Goal: Task Accomplishment & Management: Manage account settings

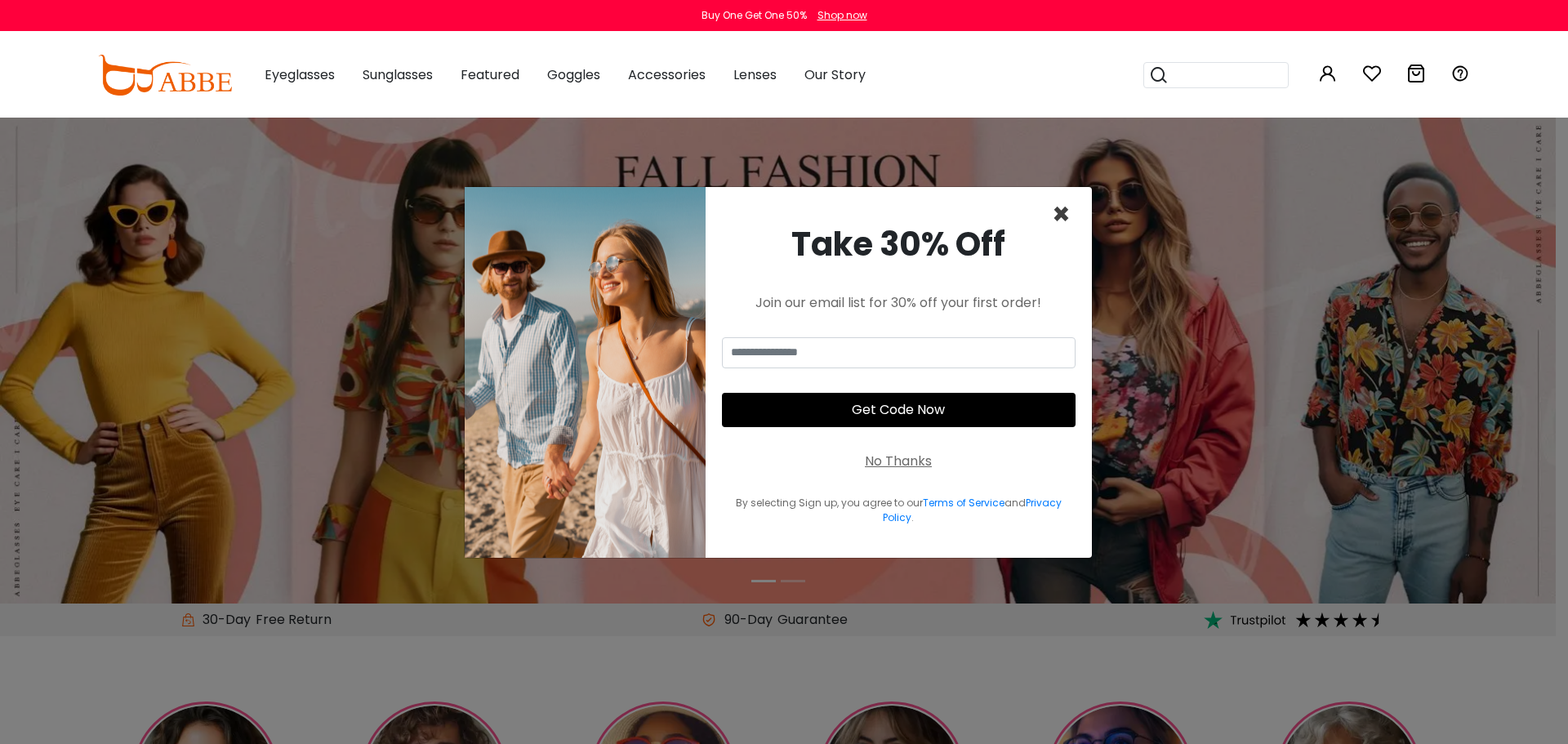
click at [1058, 214] on span "×" at bounding box center [1061, 214] width 19 height 42
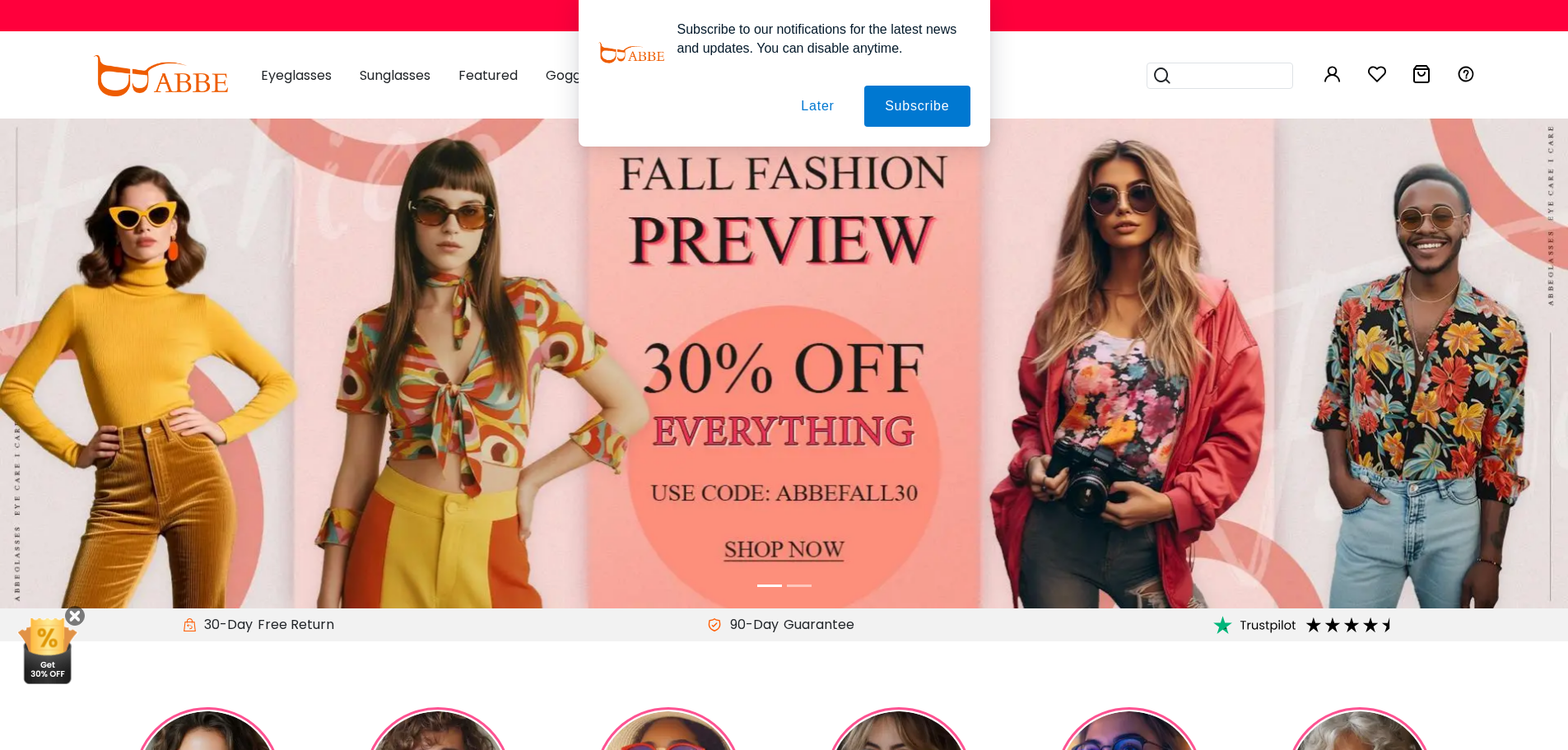
click at [816, 105] on button "Later" at bounding box center [817, 105] width 74 height 41
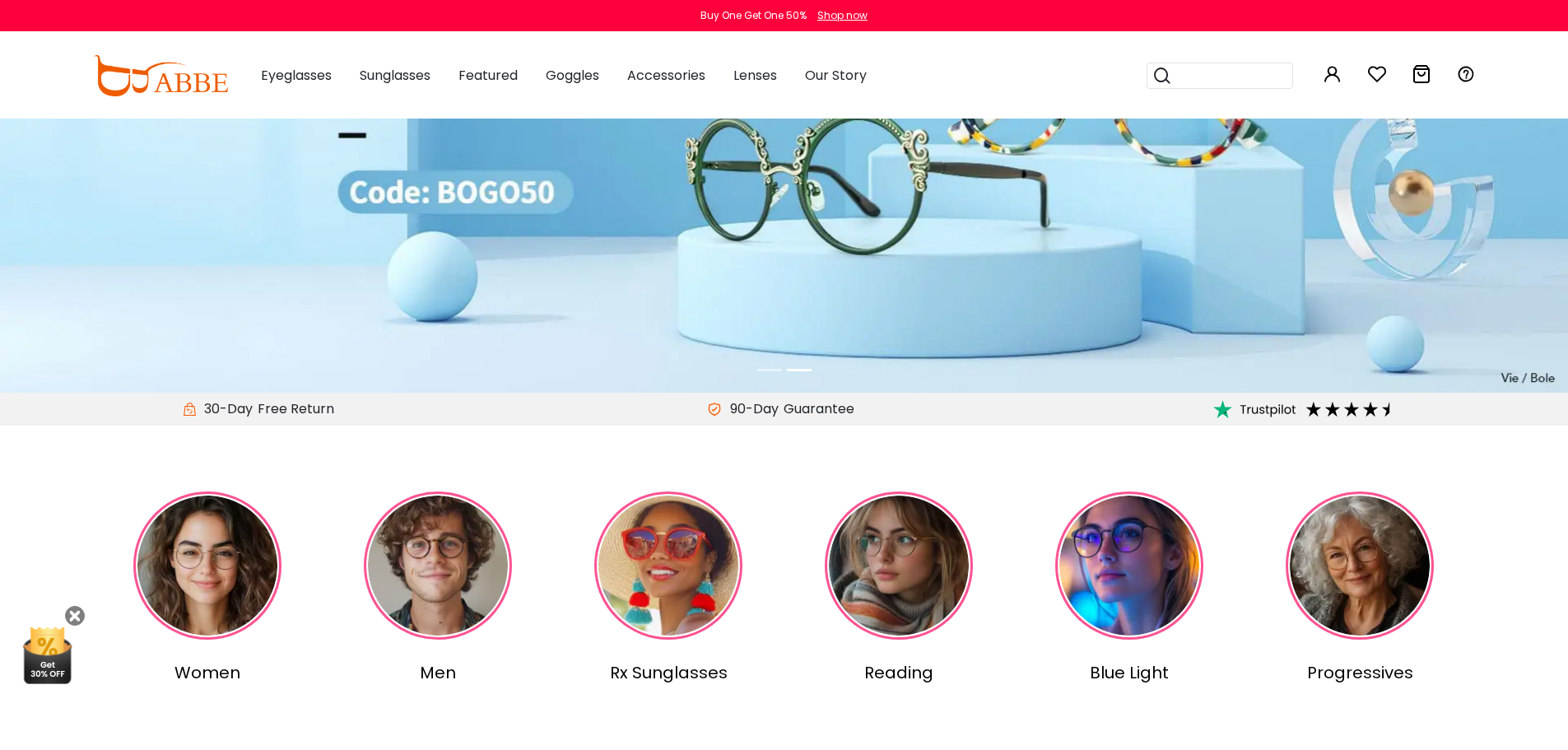
scroll to position [215, 0]
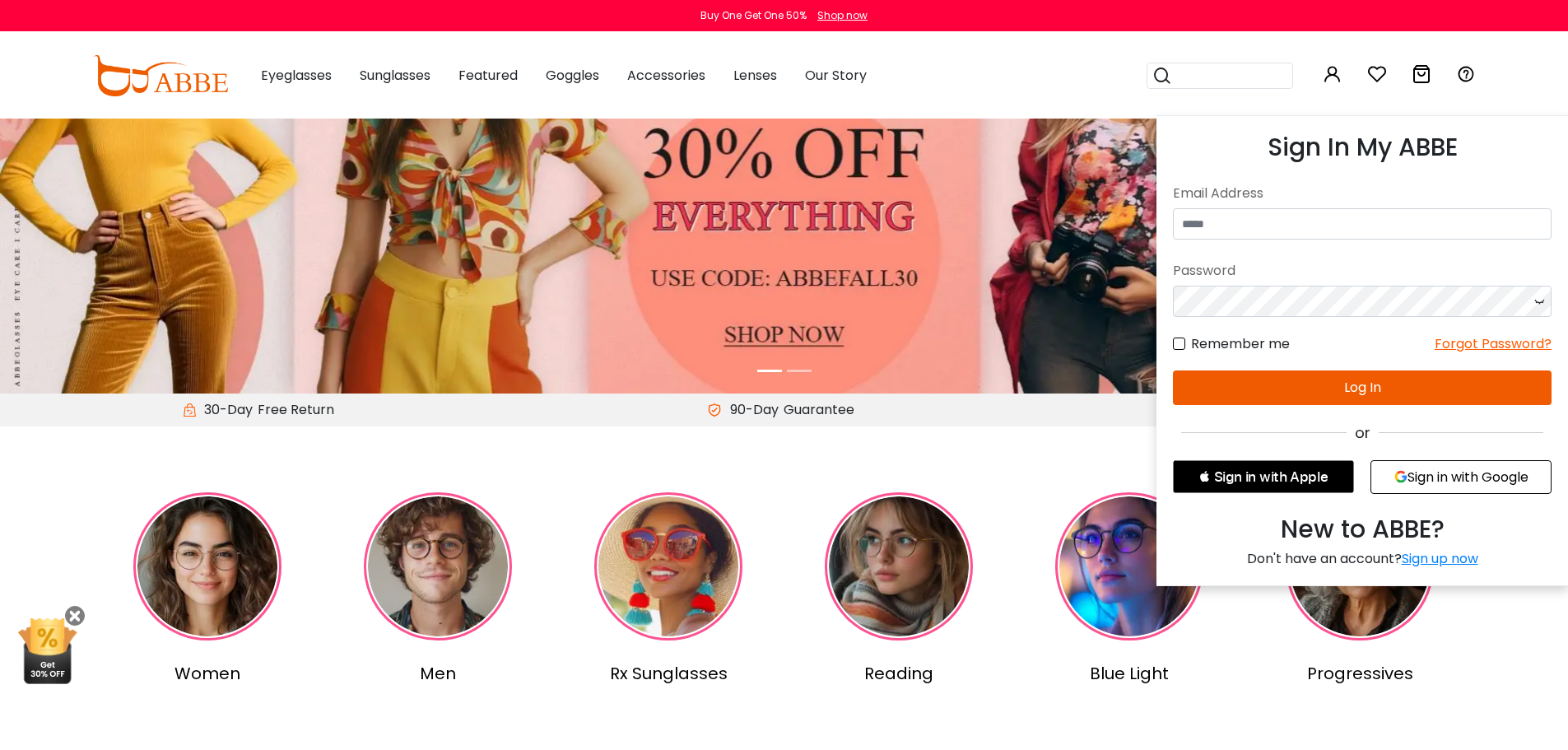
click at [1329, 81] on icon at bounding box center [1333, 74] width 20 height 20
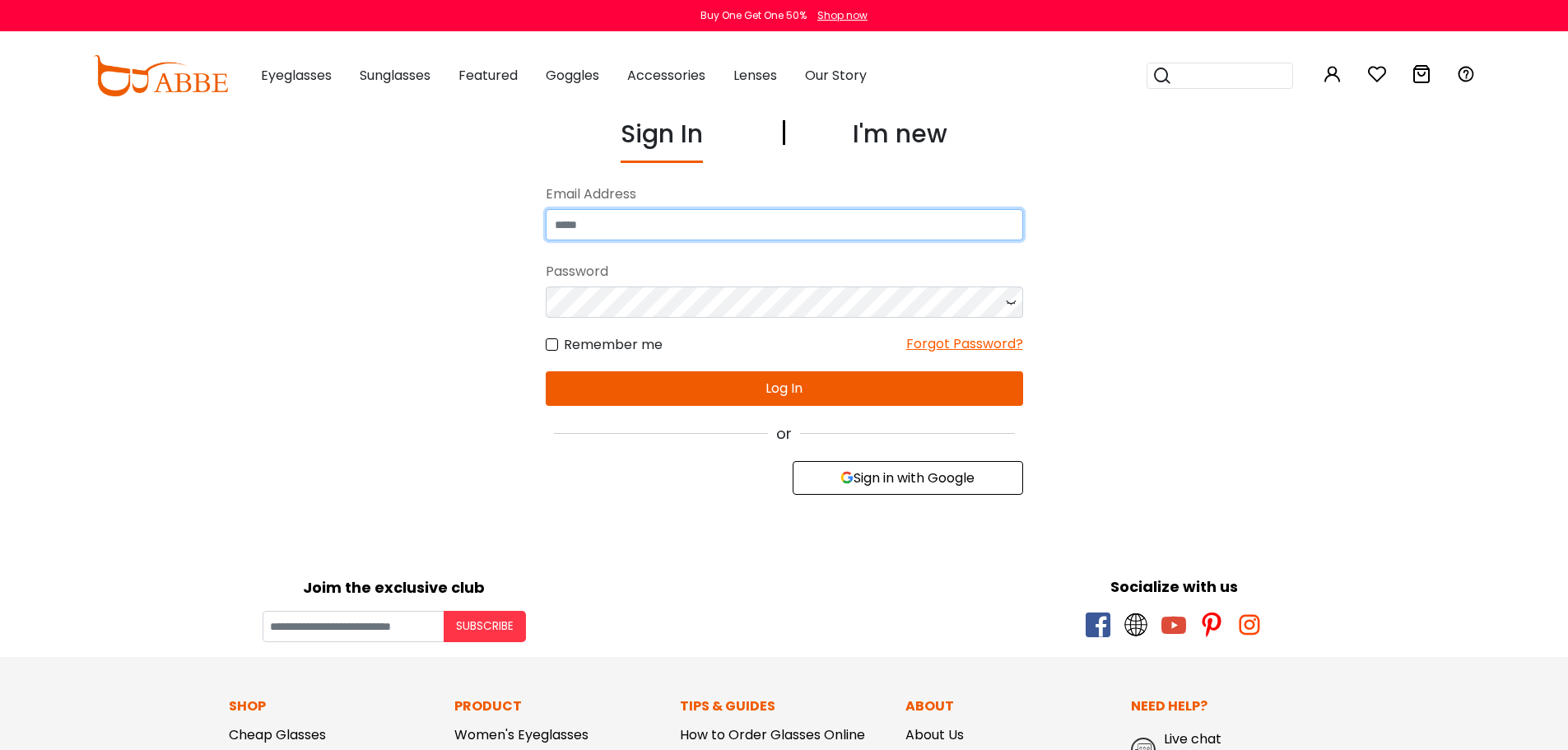
click at [794, 212] on input "email" at bounding box center [784, 225] width 477 height 32
click at [640, 226] on input "**********" at bounding box center [784, 225] width 477 height 32
click at [734, 222] on input "**********" at bounding box center [784, 225] width 477 height 32
type input "**********"
click at [685, 305] on form "**********" at bounding box center [784, 293] width 477 height 227
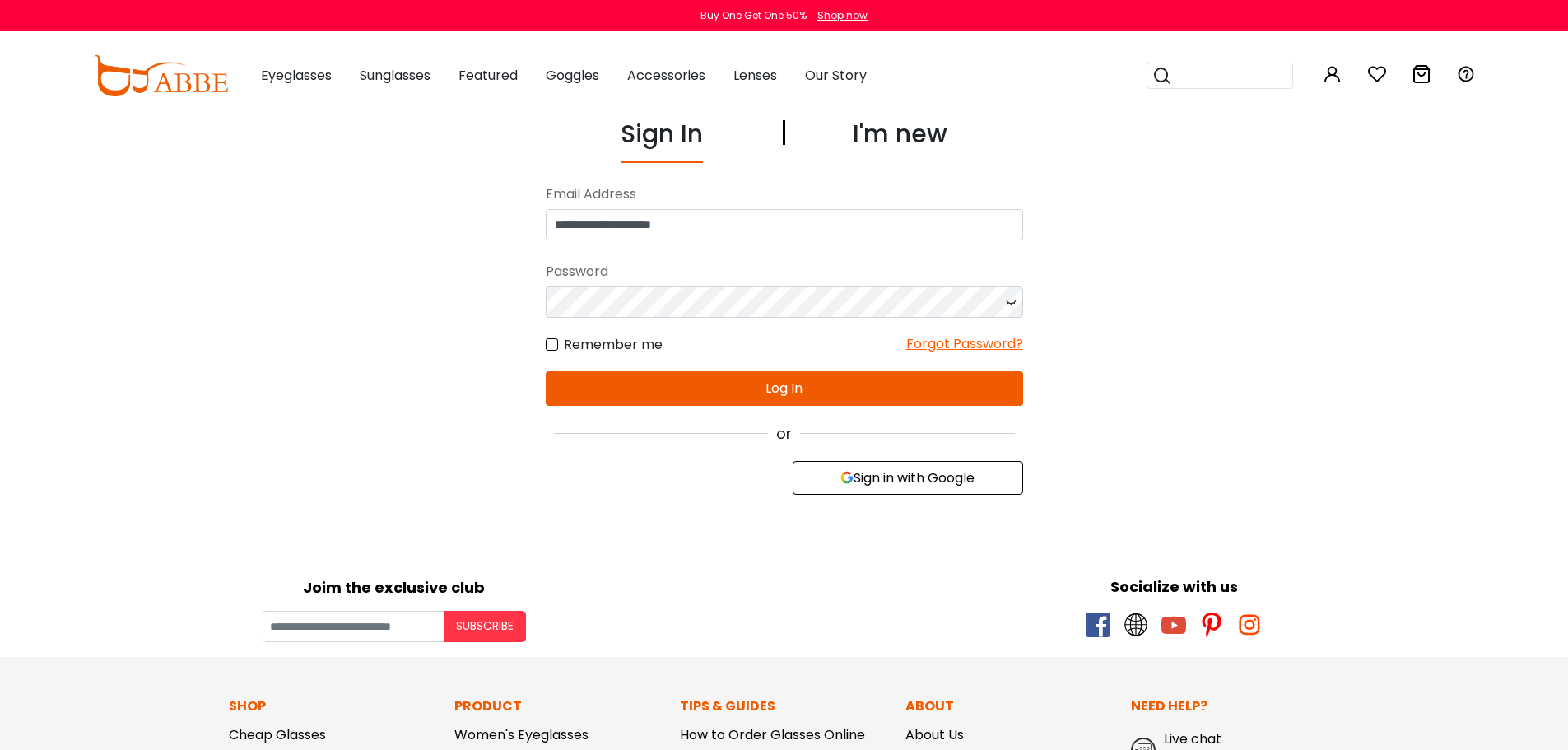
click at [782, 384] on button "Log In" at bounding box center [784, 388] width 477 height 34
click at [794, 385] on button "Log In" at bounding box center [784, 388] width 477 height 34
click at [714, 385] on button "Log In" at bounding box center [784, 388] width 477 height 34
click at [772, 383] on button "Log In" at bounding box center [784, 388] width 477 height 34
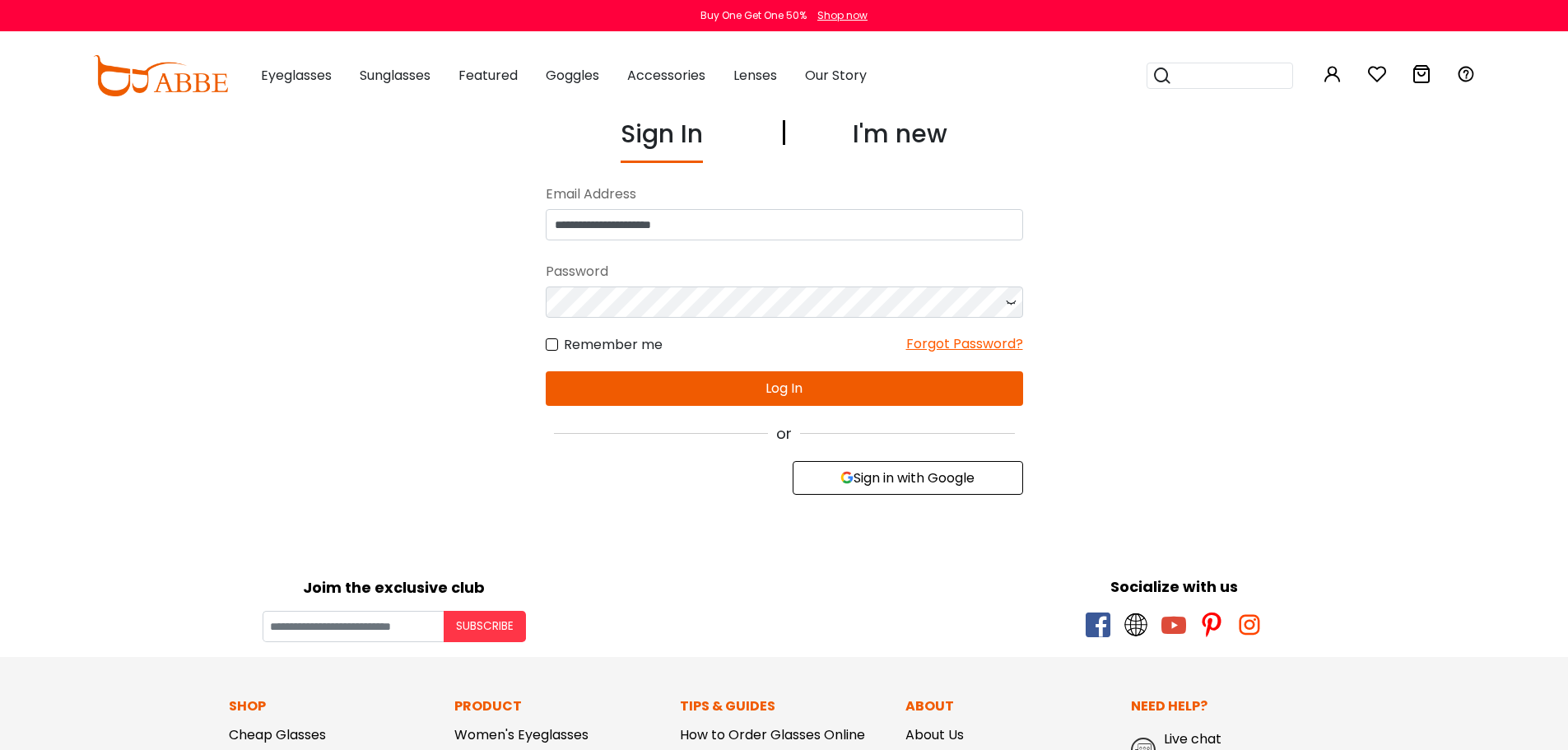
click at [933, 471] on button "Sign in with Google" at bounding box center [908, 477] width 231 height 33
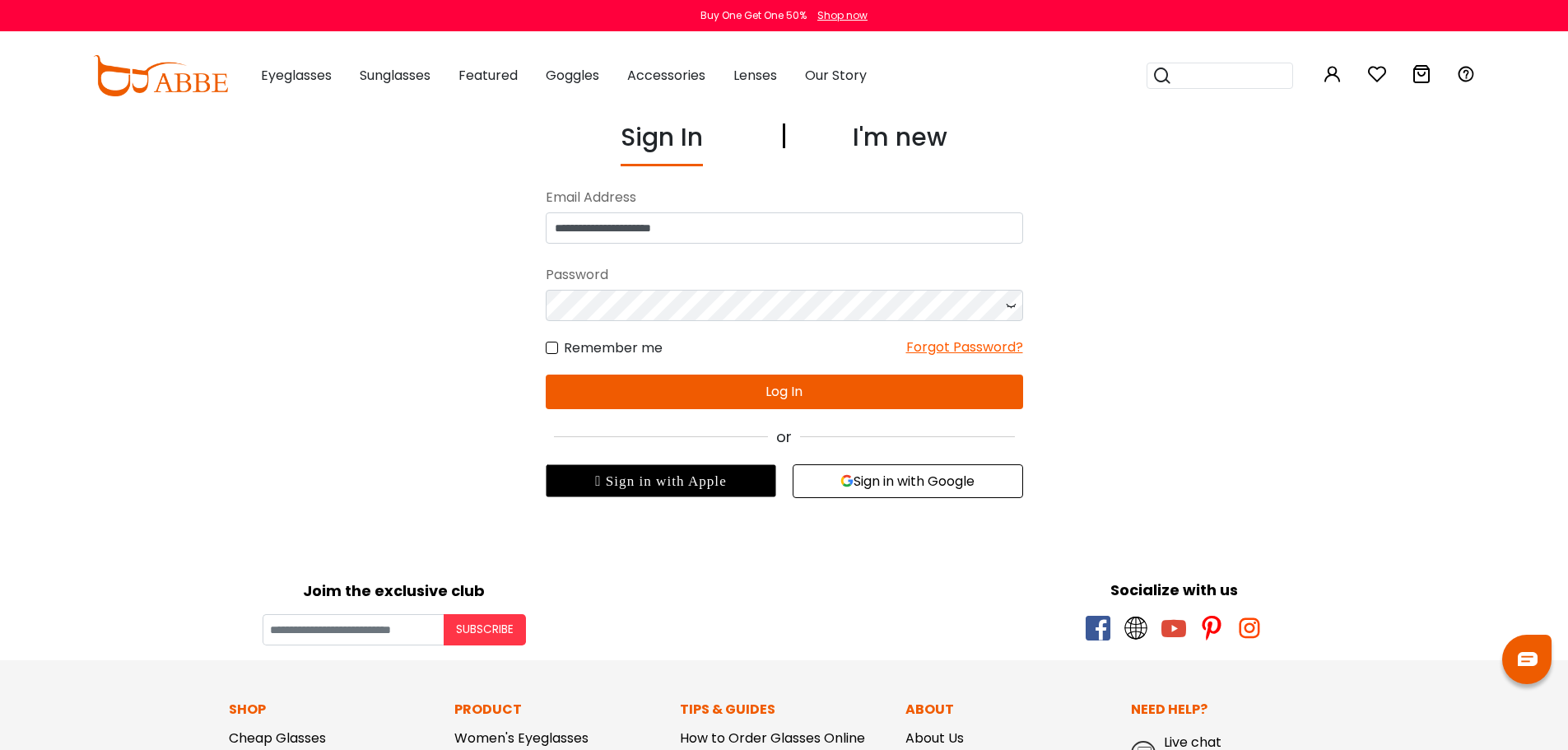
click at [911, 476] on button "Sign in with Google" at bounding box center [908, 480] width 231 height 33
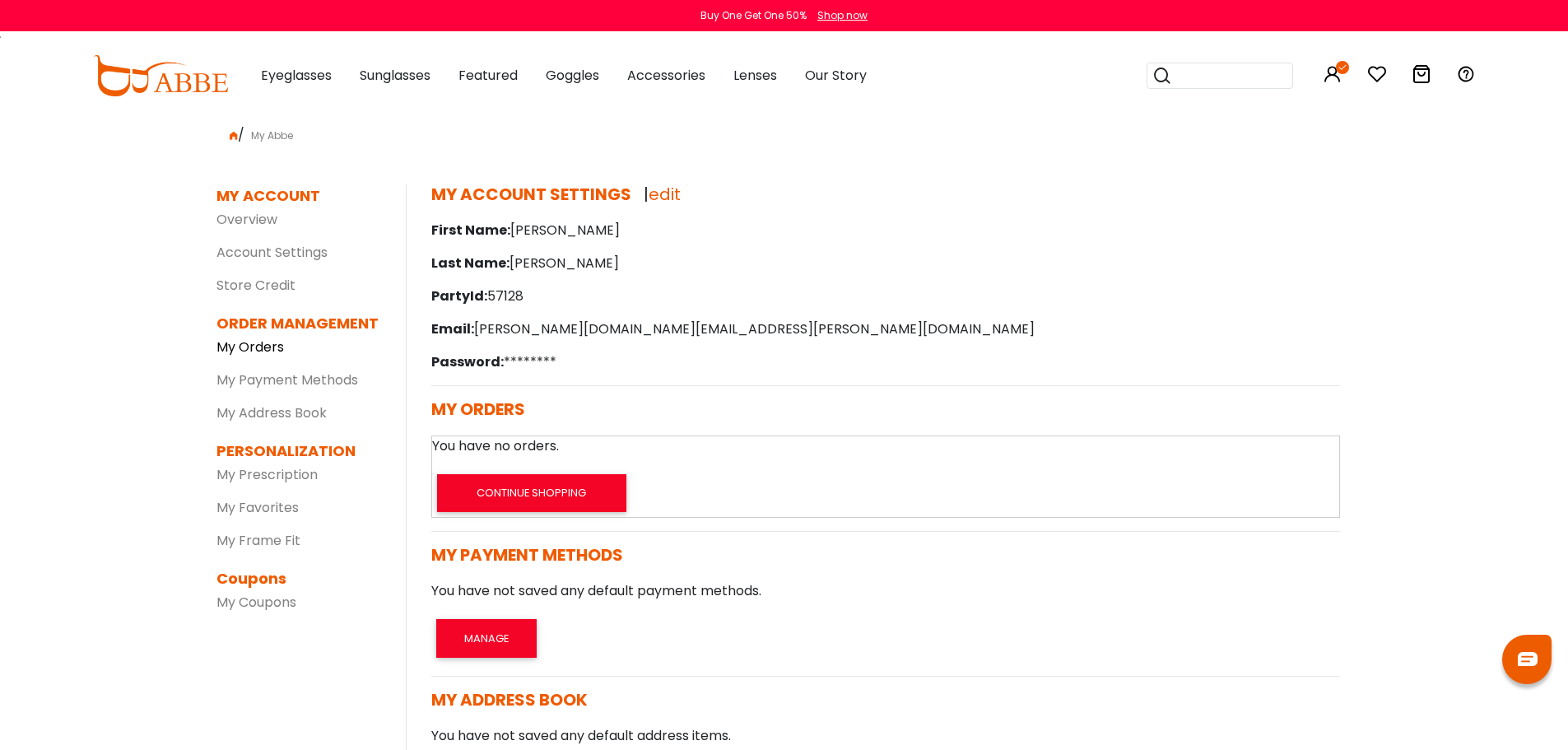
click at [256, 347] on link "My Orders" at bounding box center [250, 347] width 68 height 19
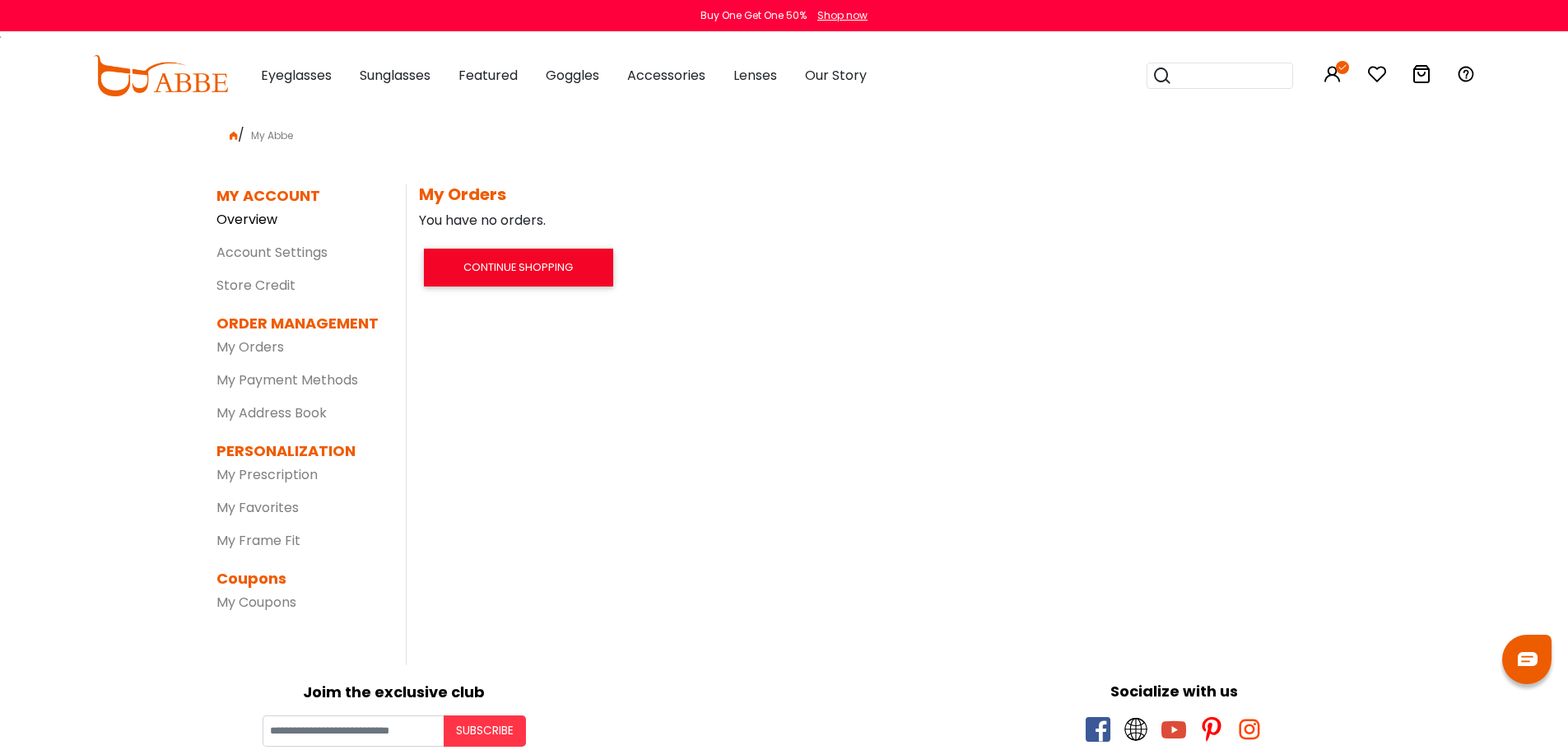
click at [242, 216] on link "Overview" at bounding box center [247, 219] width 61 height 19
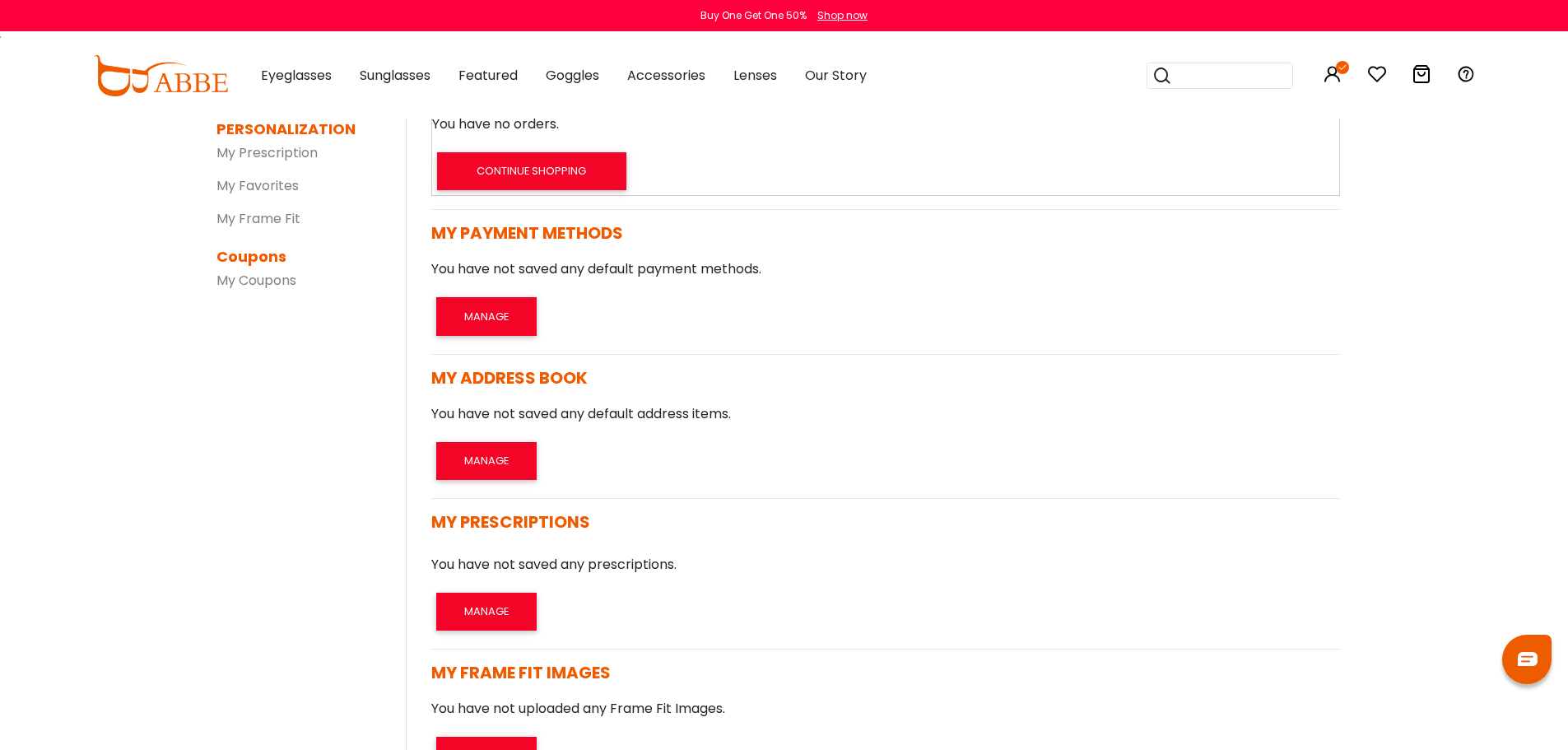
scroll to position [322, 0]
click at [498, 612] on button "MANAGE" at bounding box center [486, 611] width 100 height 38
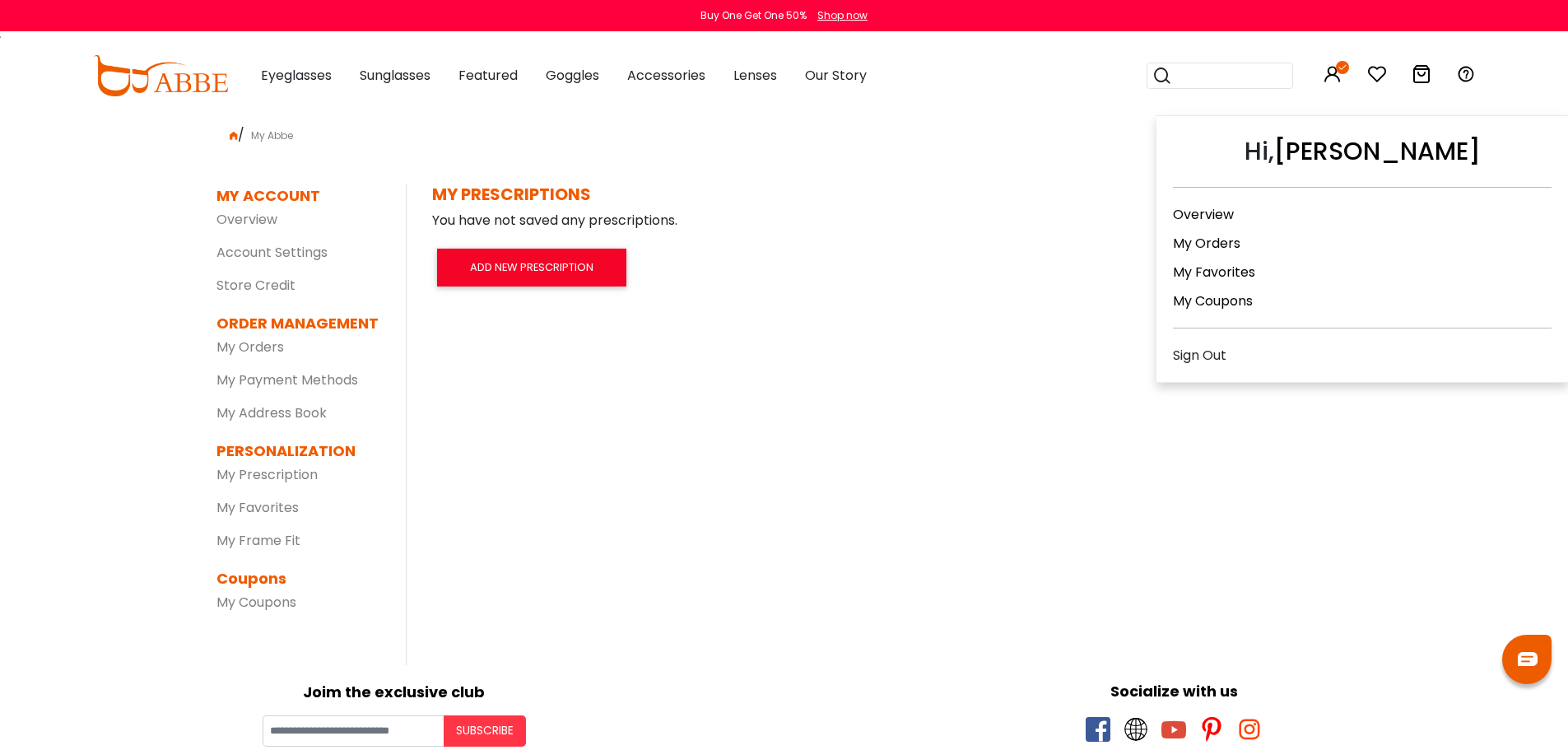
click at [1212, 215] on link "Overview" at bounding box center [1204, 214] width 61 height 19
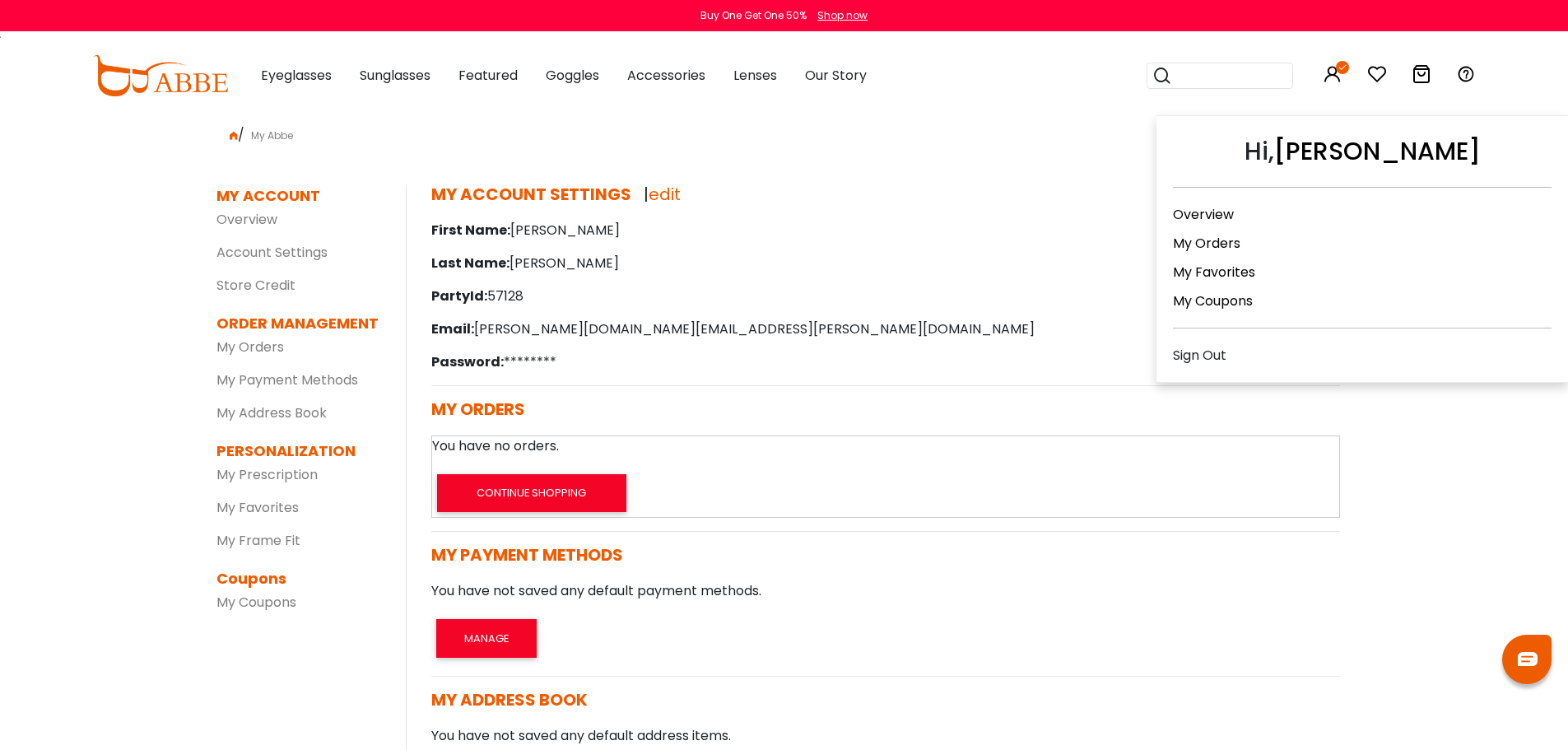
click at [1198, 238] on link "My Orders" at bounding box center [1206, 243] width 68 height 19
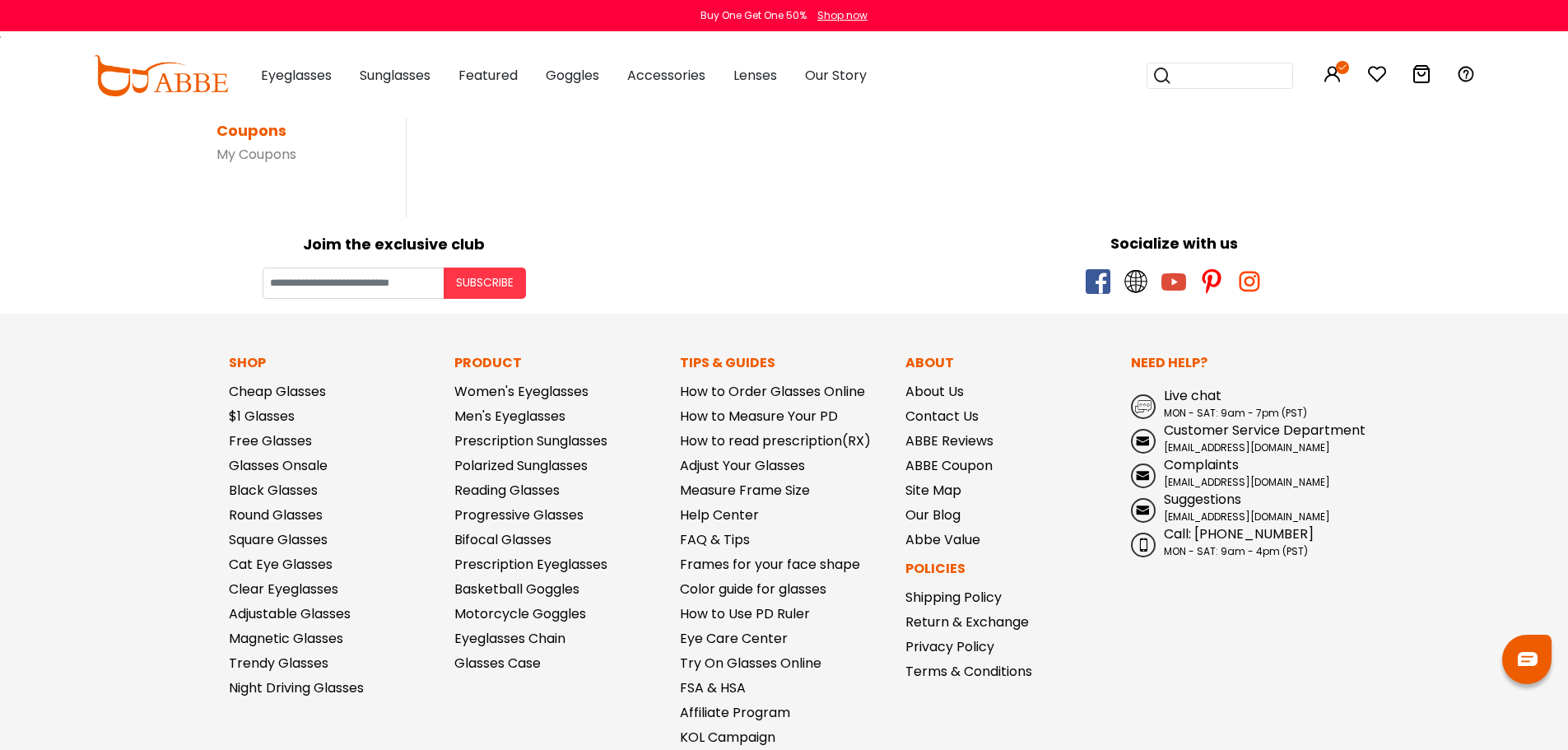
scroll to position [463, 0]
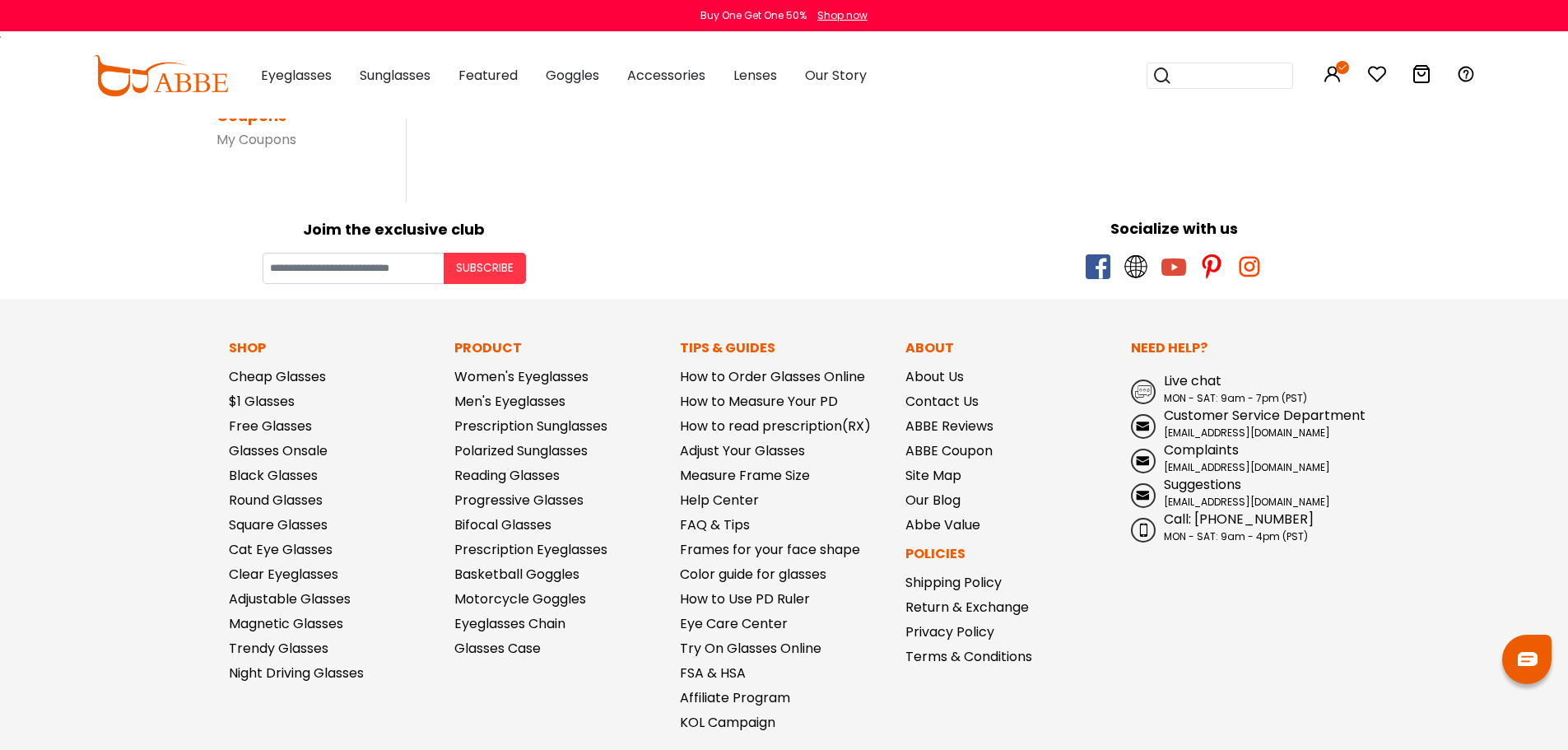
click at [1380, 80] on icon at bounding box center [1377, 74] width 20 height 20
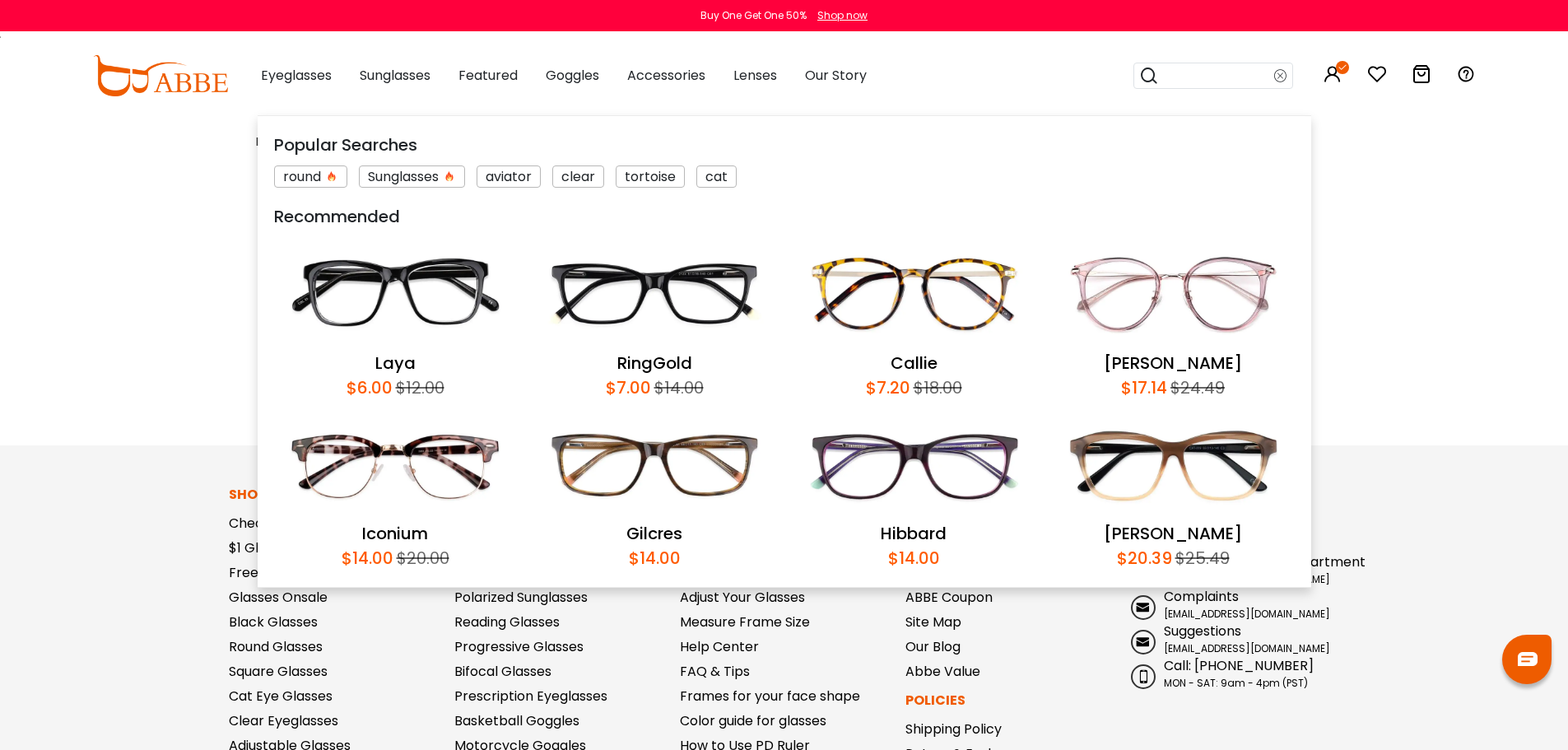
click at [1182, 74] on input "search" at bounding box center [1217, 76] width 115 height 25
type input "******"
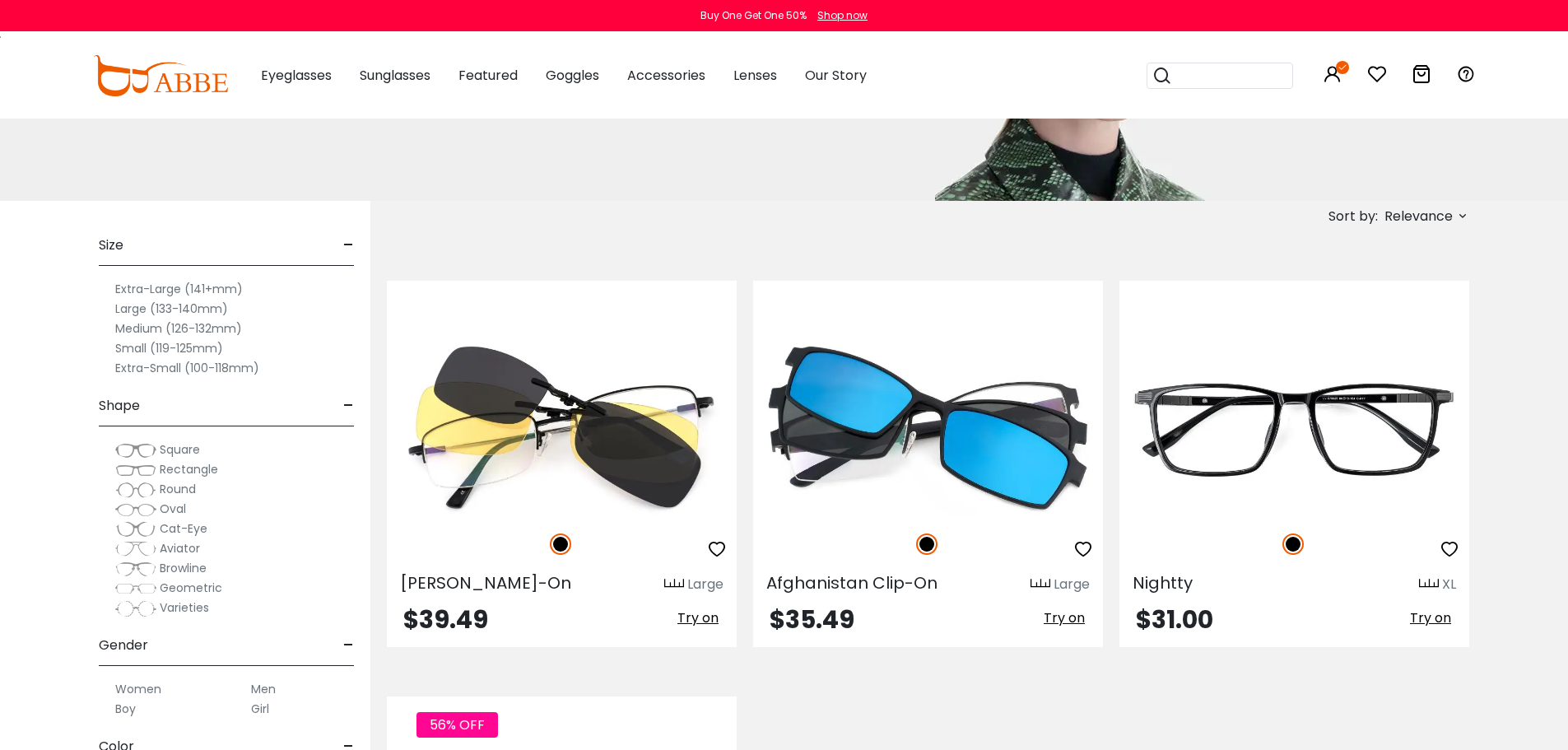
scroll to position [224, 0]
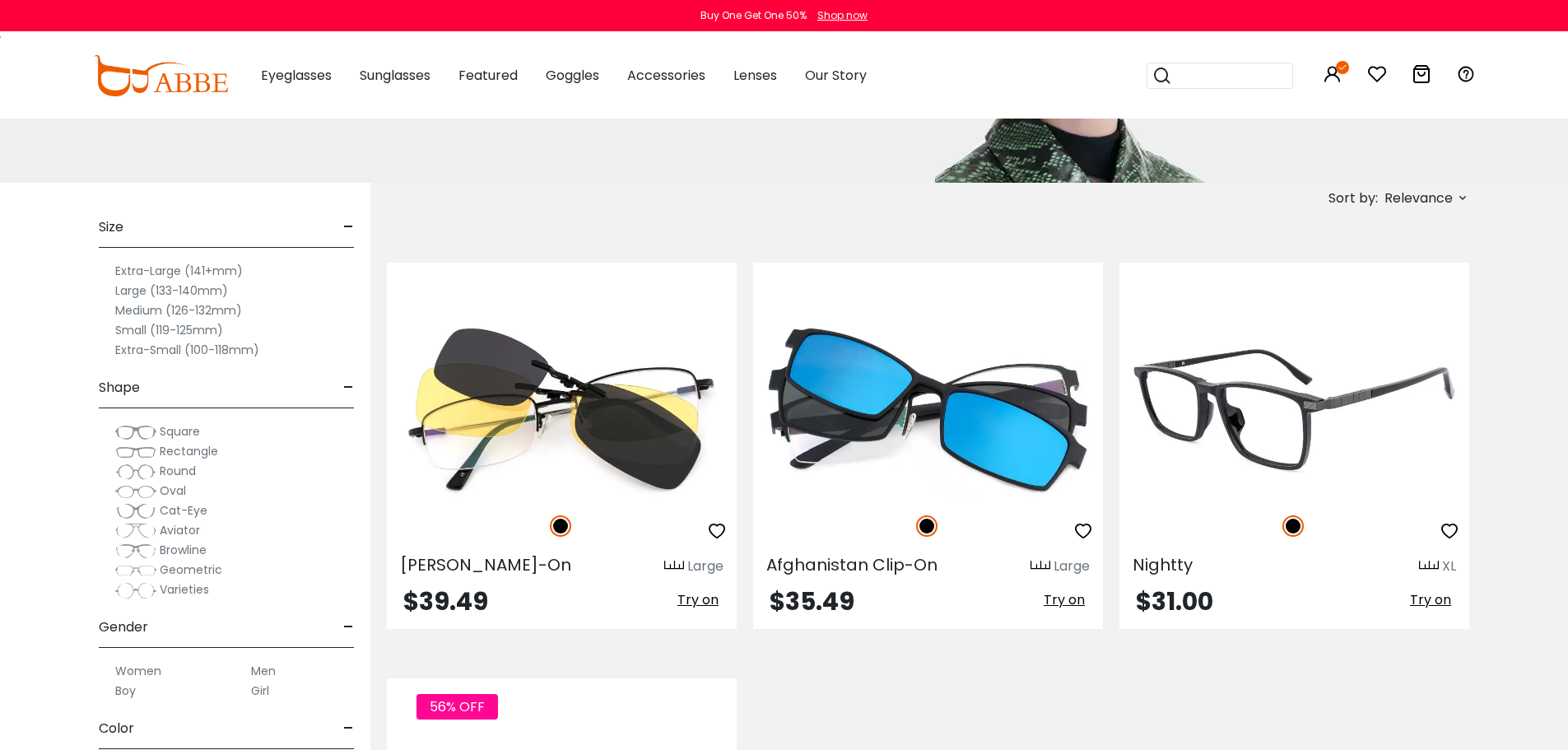
click at [1258, 405] on img at bounding box center [1294, 408] width 350 height 175
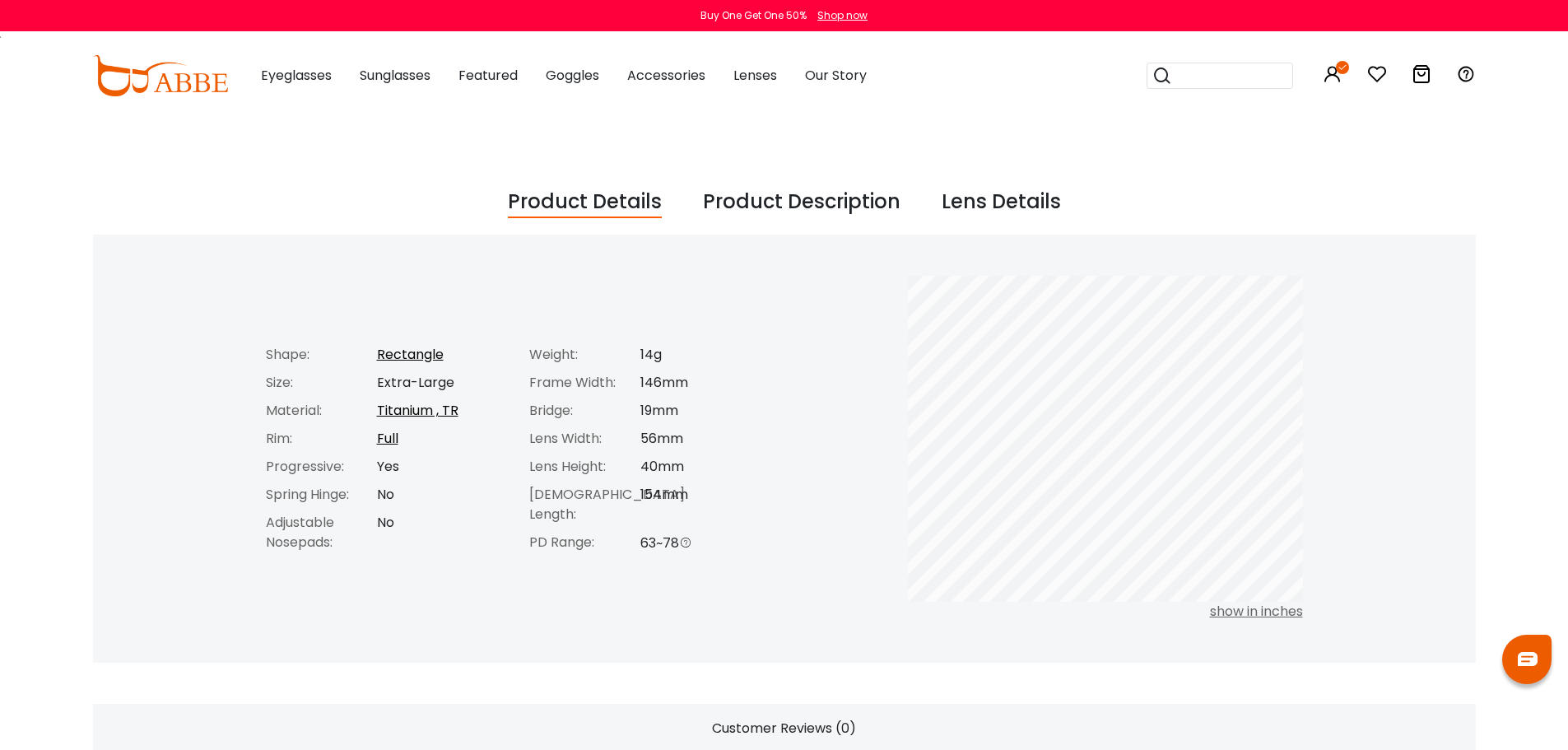
scroll to position [581, 0]
click at [803, 194] on div "Product Description" at bounding box center [802, 201] width 198 height 32
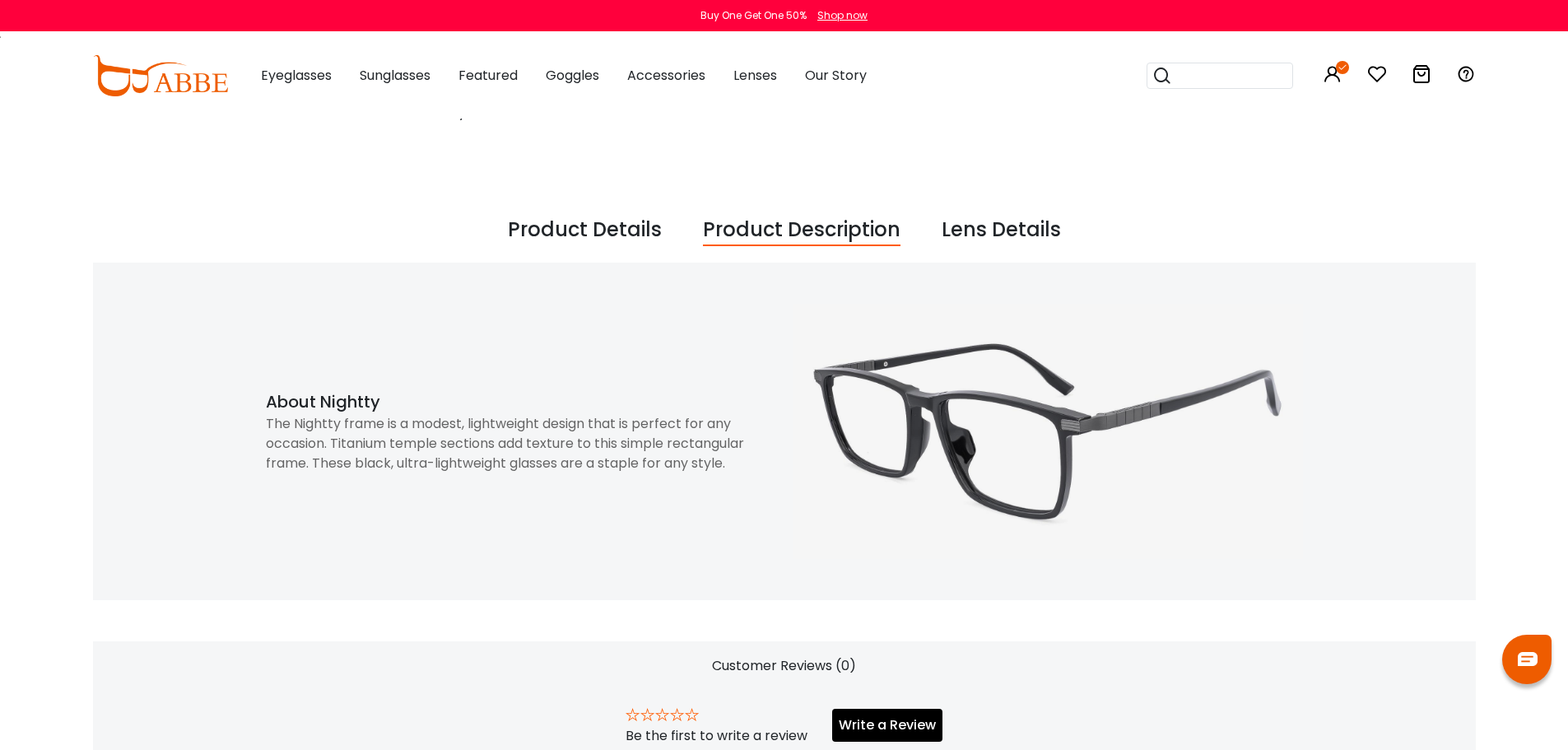
scroll to position [546, 0]
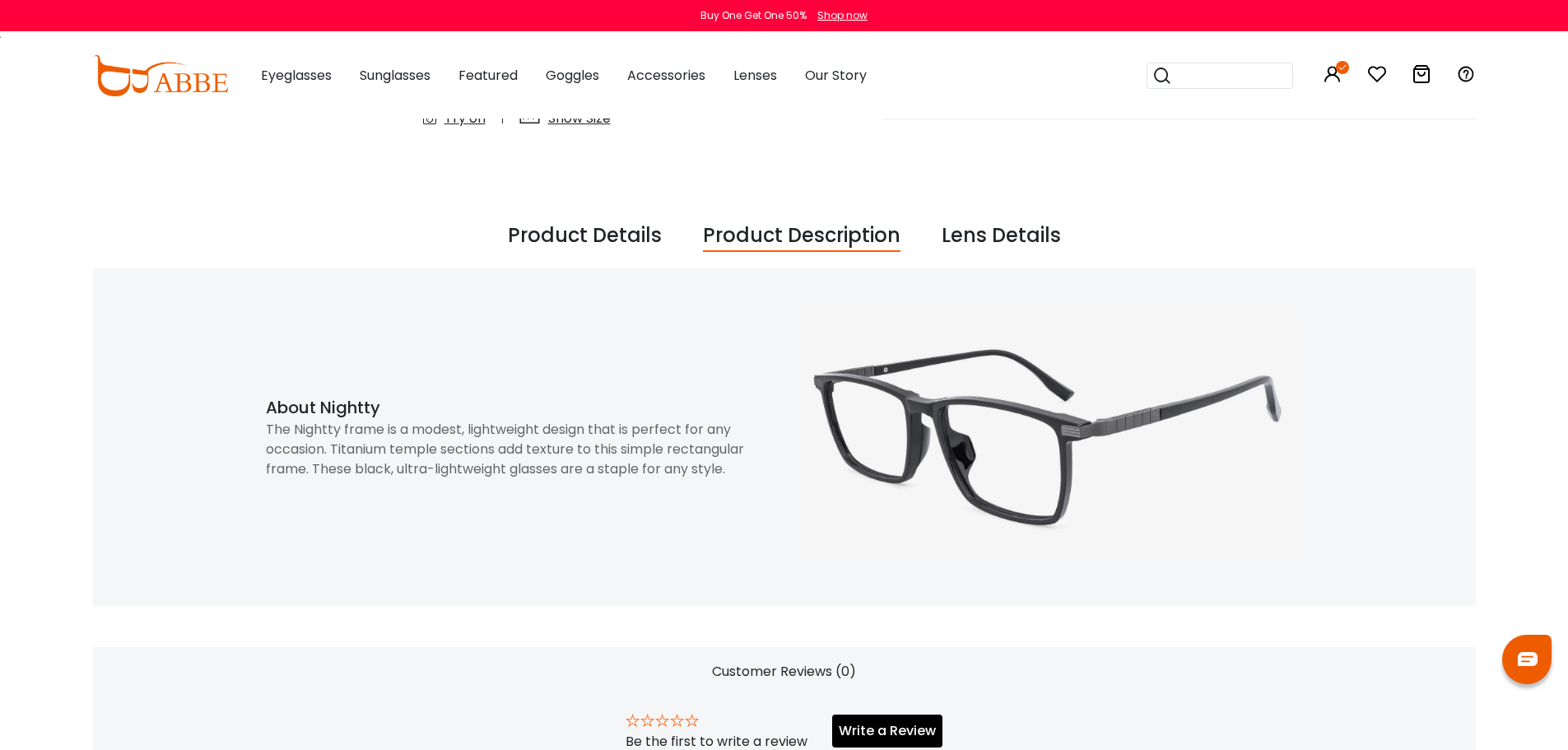
click at [624, 248] on div "Product Details" at bounding box center [585, 236] width 154 height 32
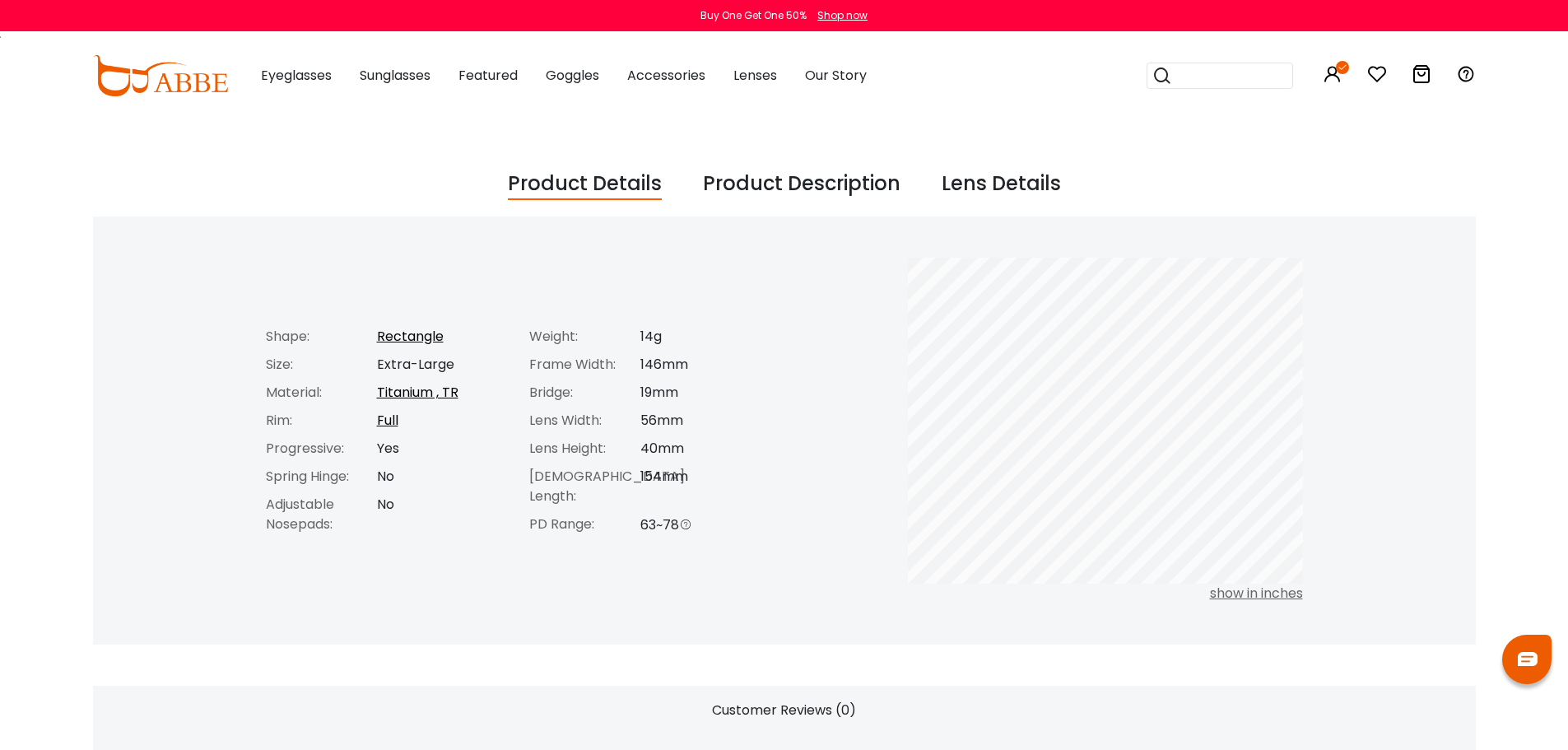
scroll to position [601, 0]
click at [976, 189] on div "Lens Details" at bounding box center [1001, 182] width 120 height 32
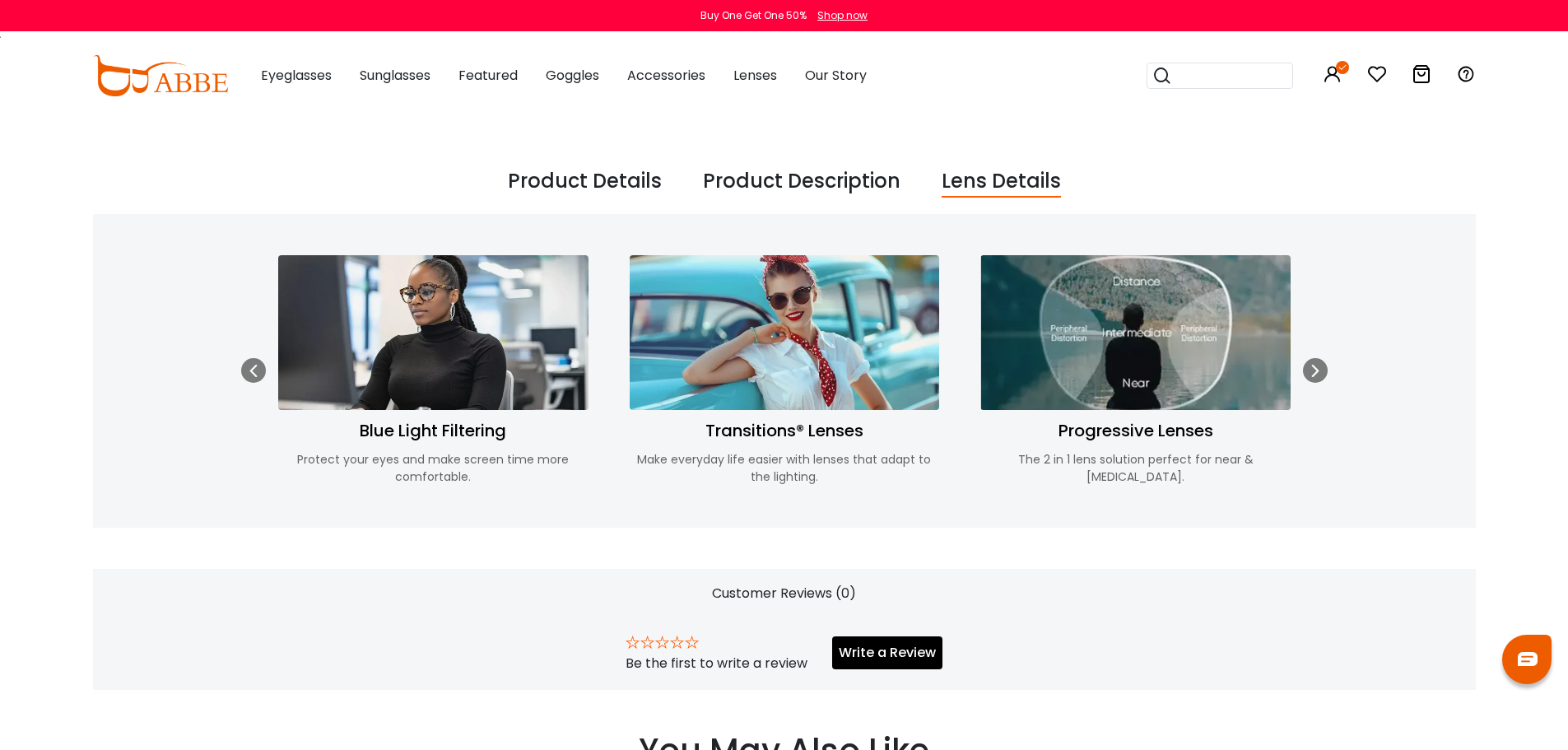
click at [585, 179] on div "Product Details" at bounding box center [585, 182] width 154 height 32
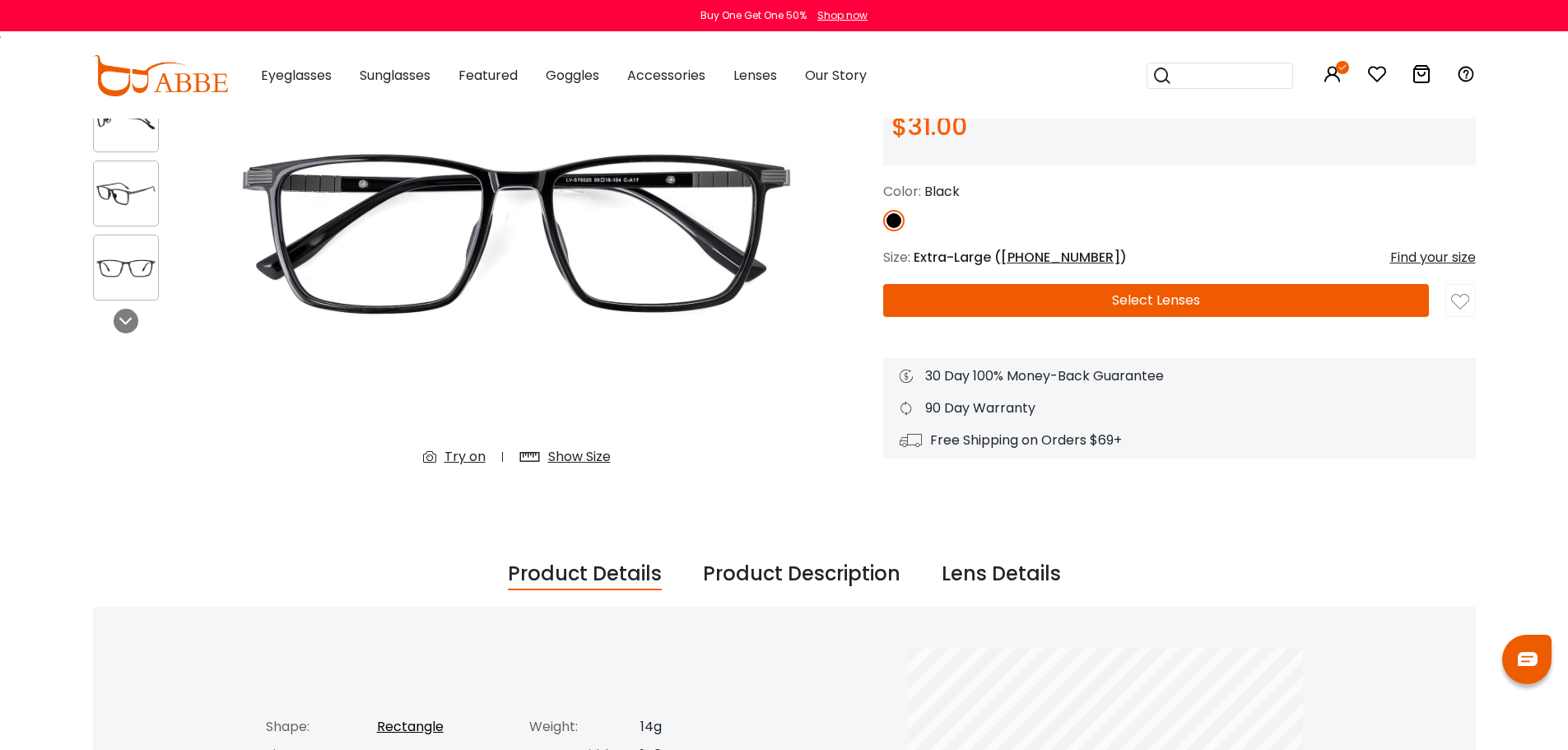
scroll to position [208, 0]
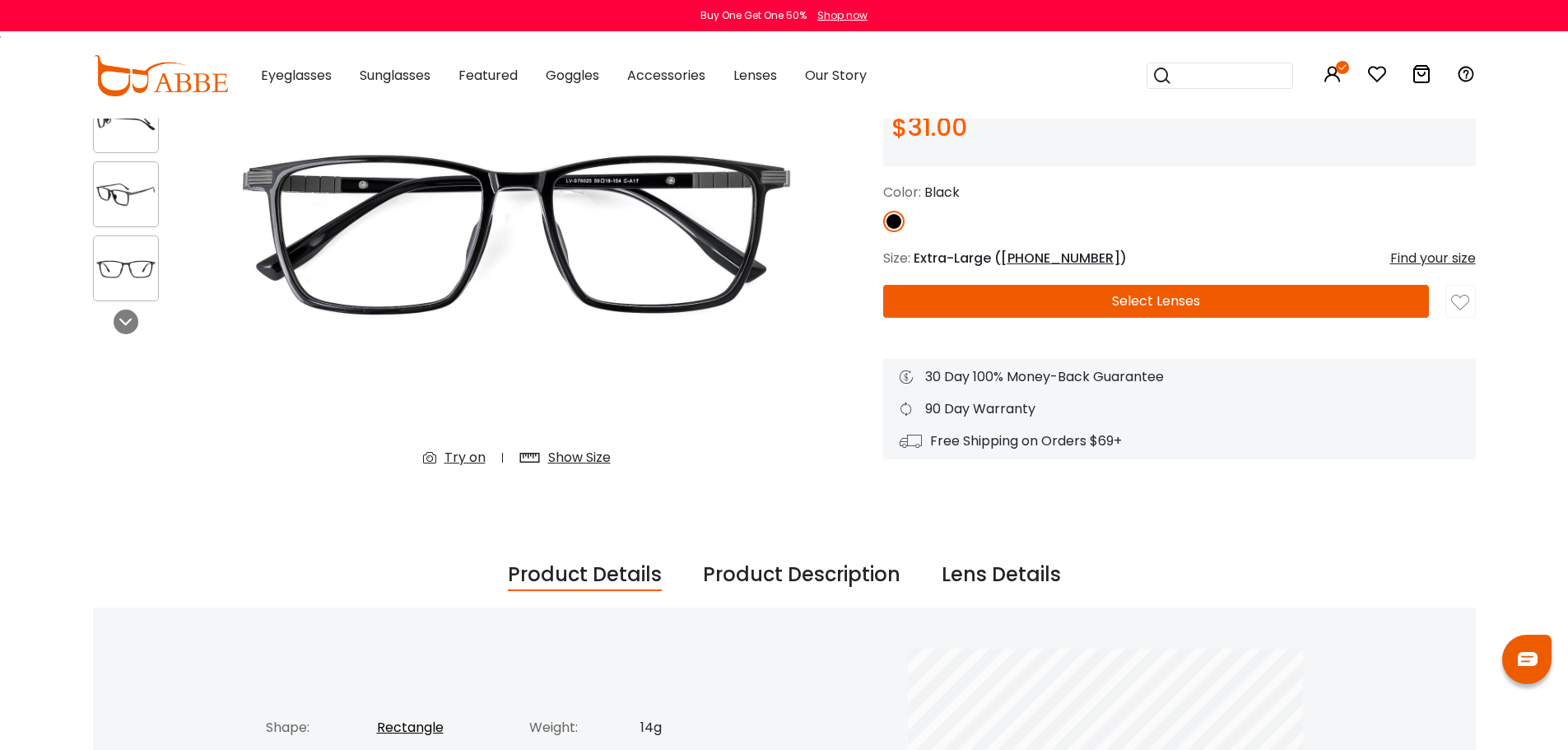
click at [585, 455] on div "Show Size" at bounding box center [579, 457] width 62 height 20
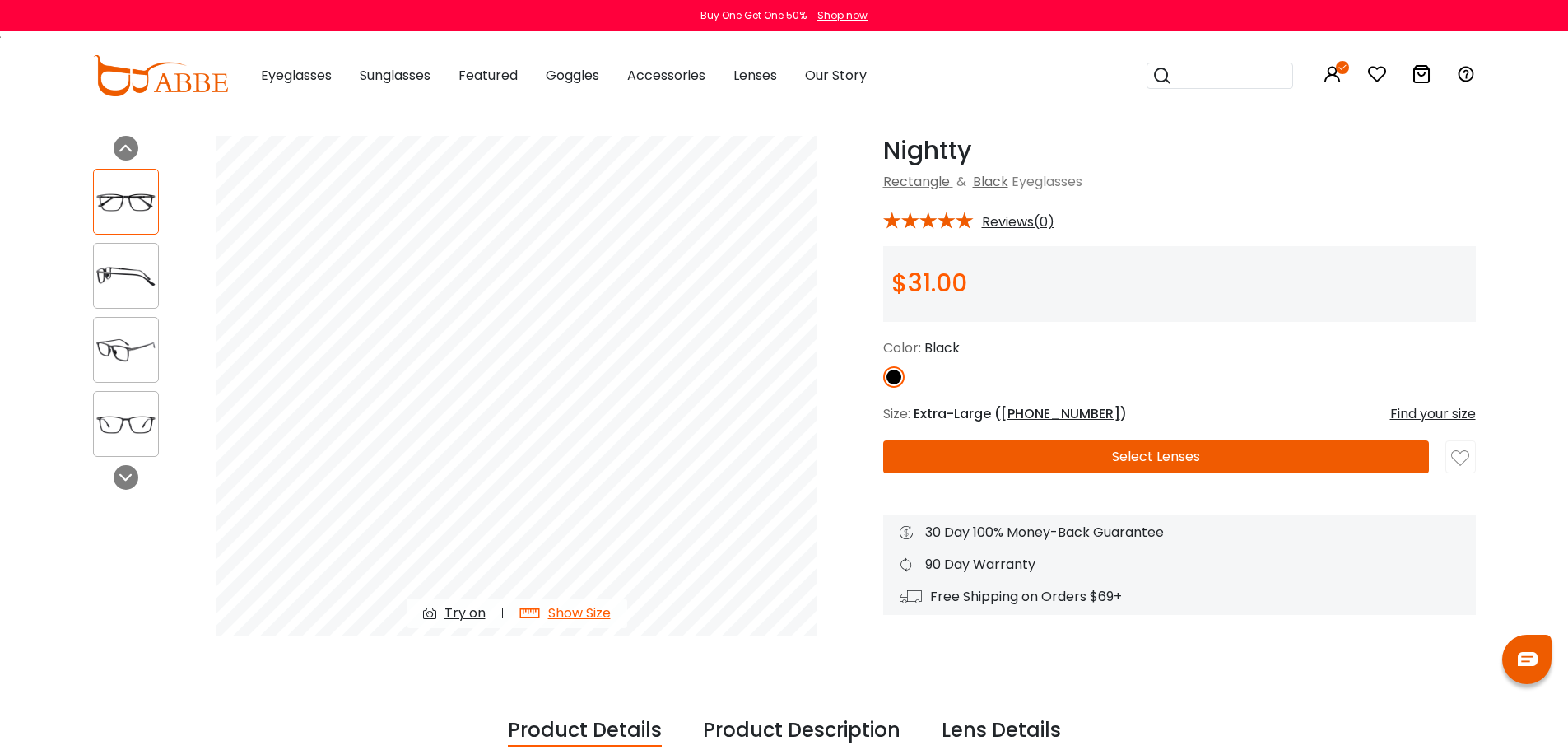
scroll to position [51, 0]
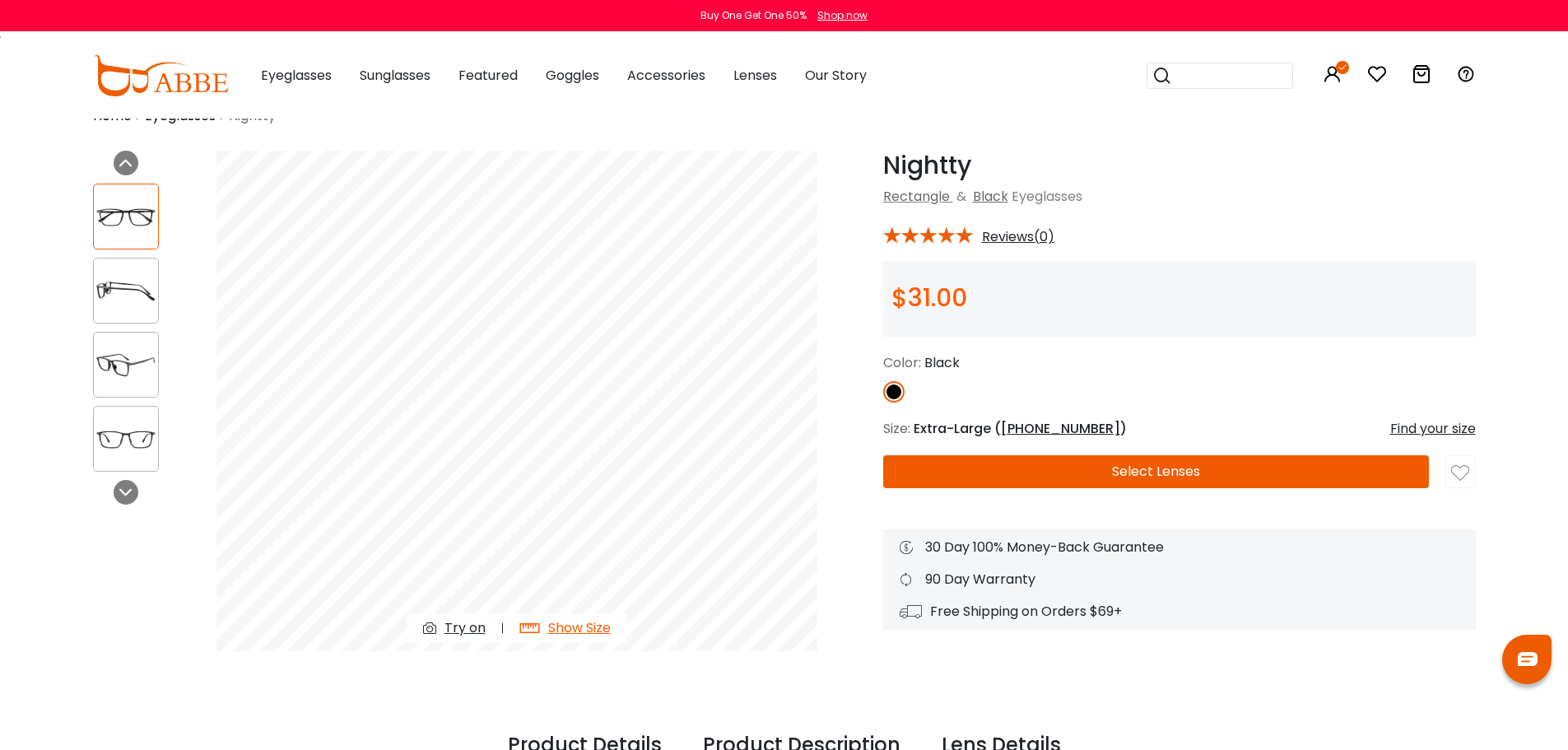
scroll to position [0, 0]
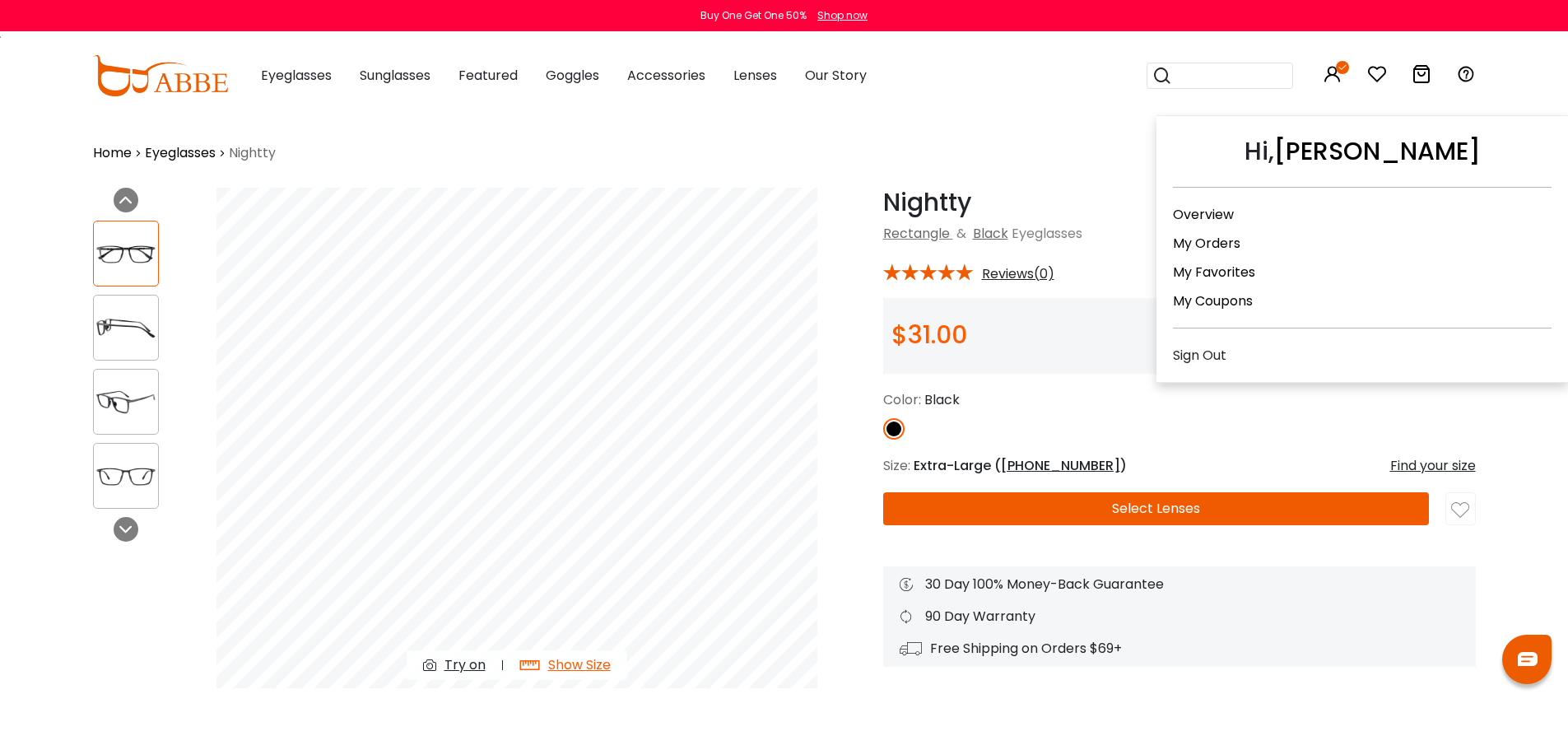
click at [1334, 68] on icon at bounding box center [1333, 74] width 20 height 20
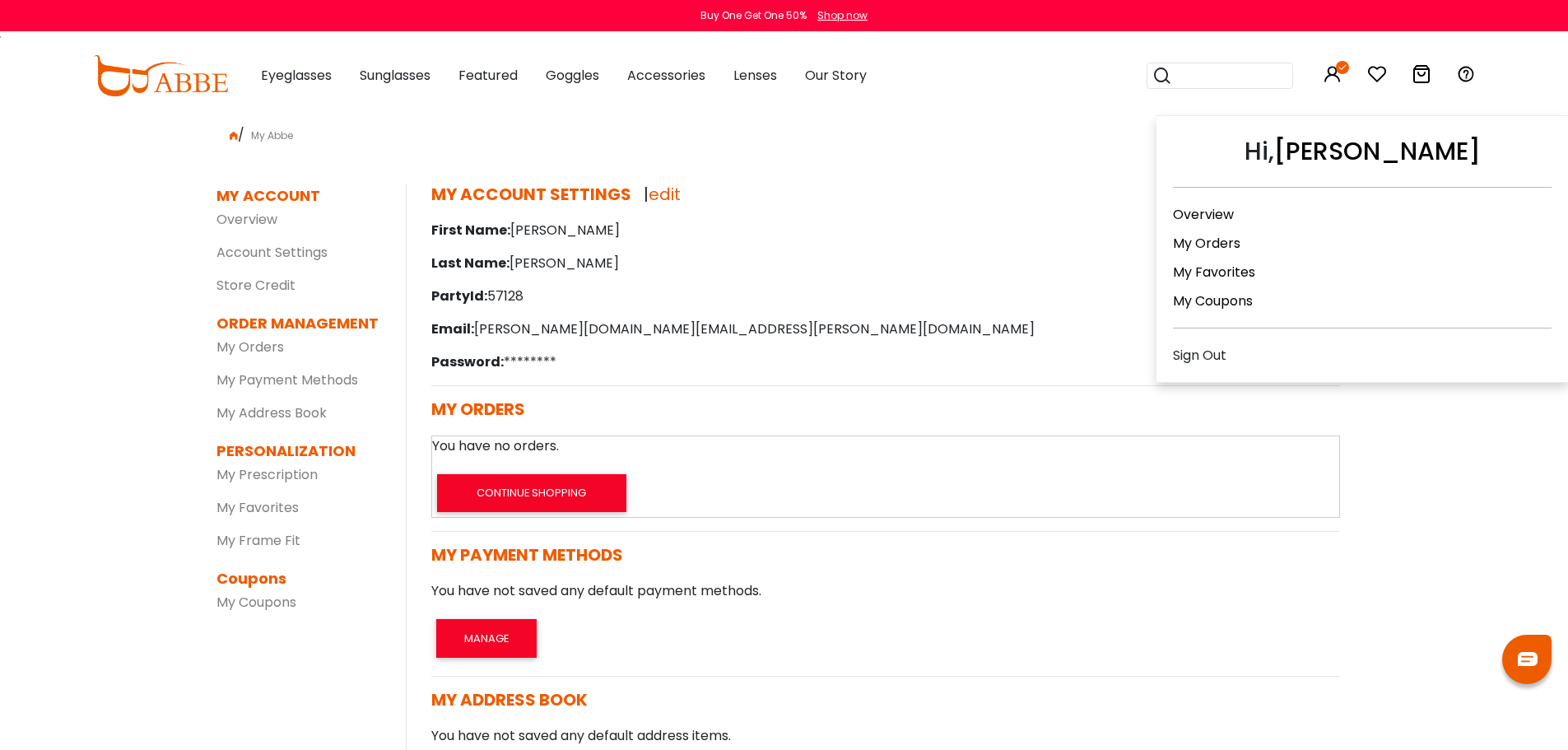
click at [1220, 357] on div "Sign Out" at bounding box center [1362, 356] width 379 height 21
